Goal: Task Accomplishment & Management: Manage account settings

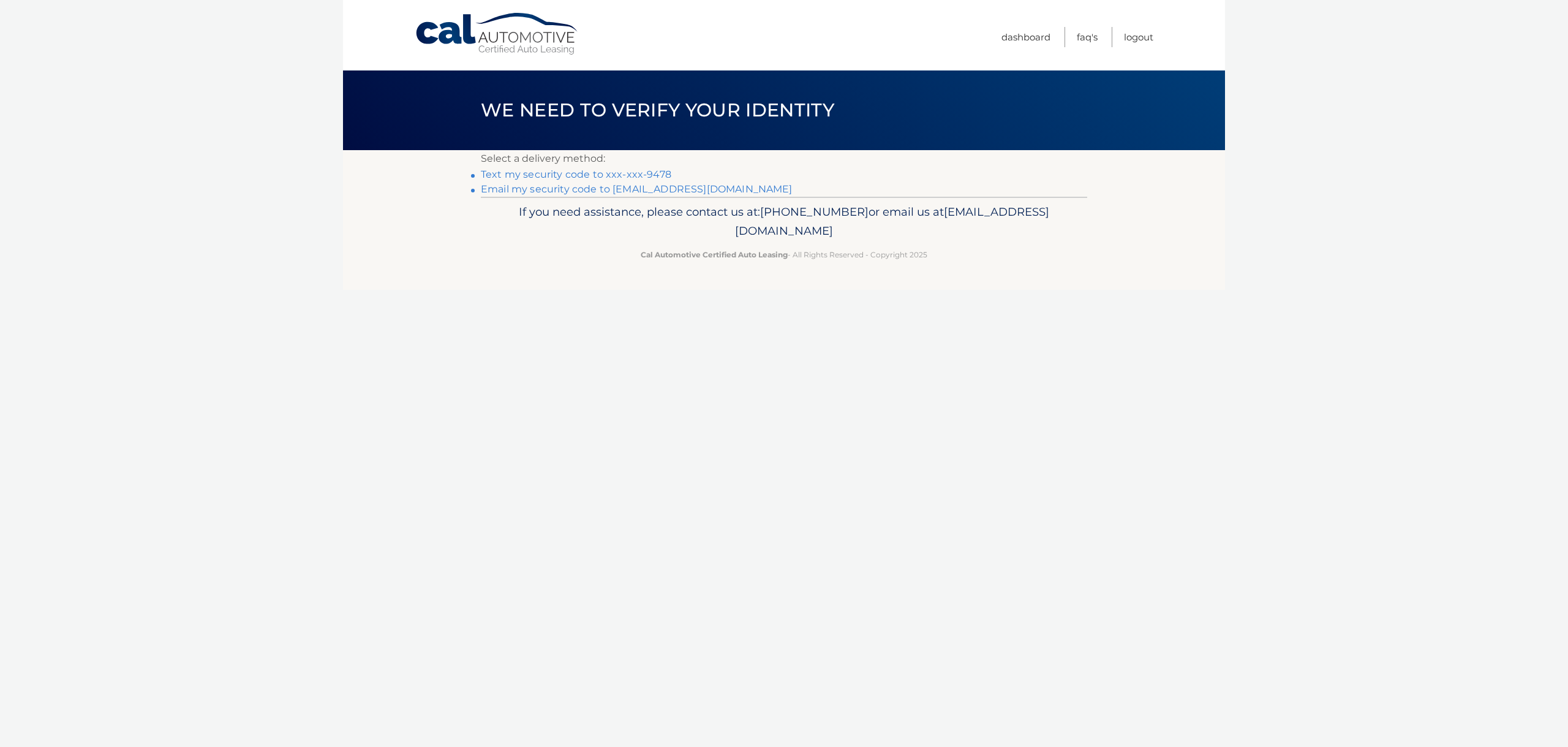
click at [651, 172] on link "Text my security code to xxx-xxx-9478" at bounding box center [575, 174] width 191 height 12
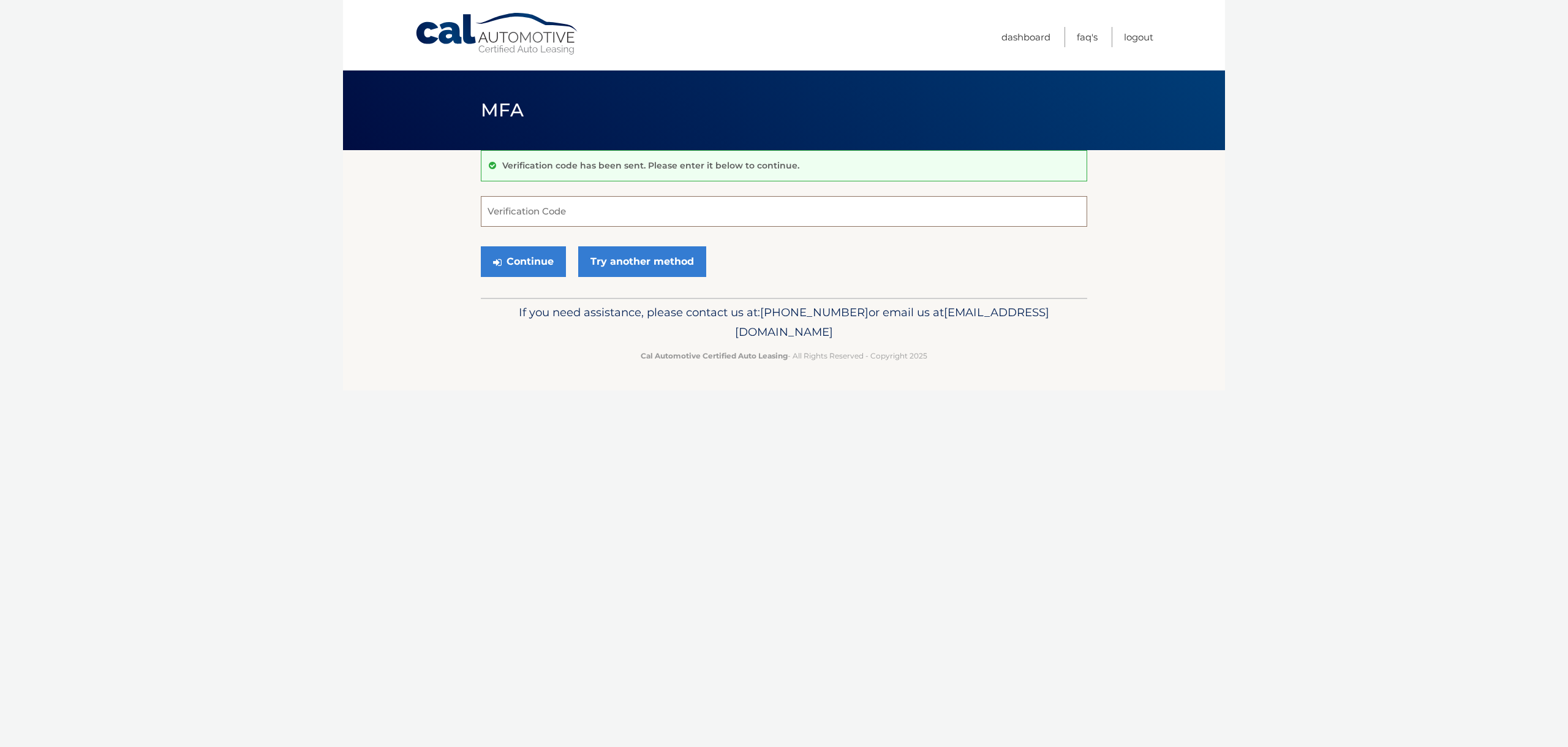
click at [563, 211] on input "Verification Code" at bounding box center [783, 211] width 606 height 30
type input "563358"
click at [539, 258] on button "Continue" at bounding box center [523, 261] width 85 height 30
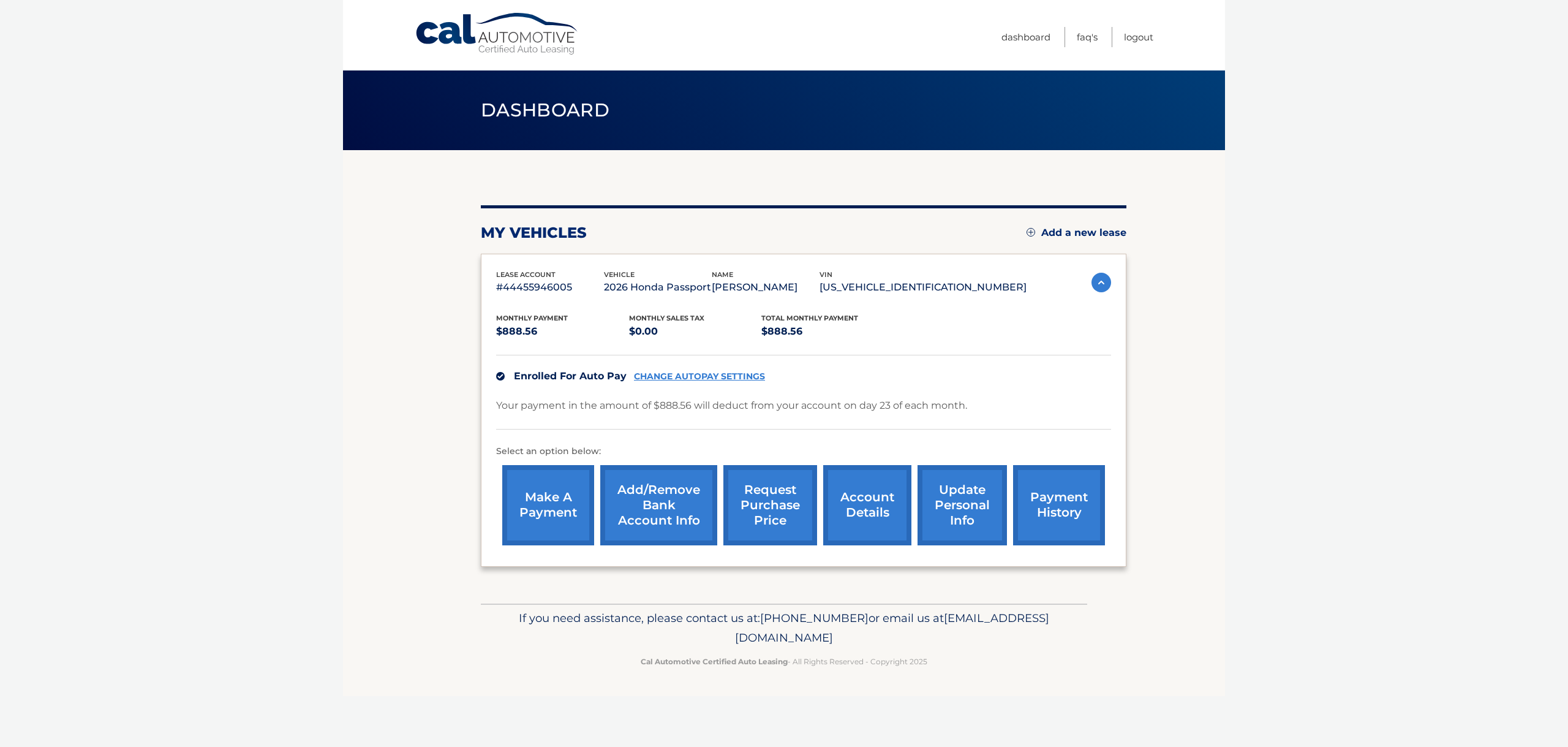
click at [874, 492] on link "account details" at bounding box center [867, 505] width 88 height 80
